Goal: Transaction & Acquisition: Subscribe to service/newsletter

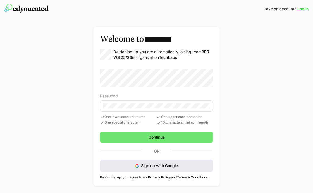
click at [160, 164] on span "Sign up with Google" at bounding box center [159, 165] width 37 height 5
